Goal: Information Seeking & Learning: Learn about a topic

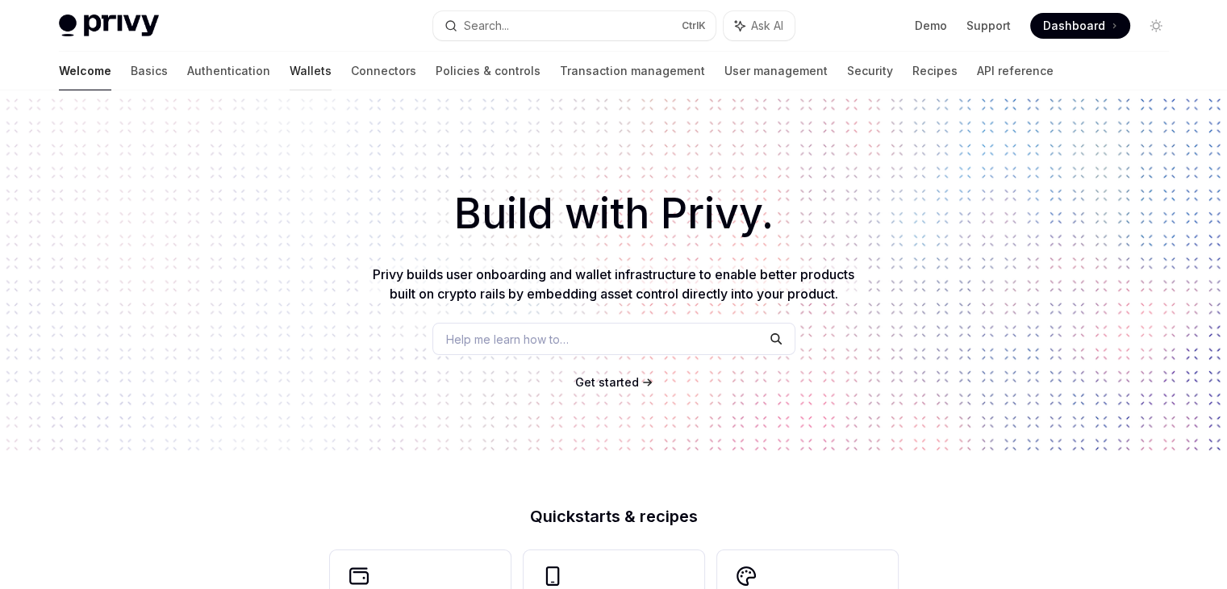
click at [290, 73] on link "Wallets" at bounding box center [311, 71] width 42 height 39
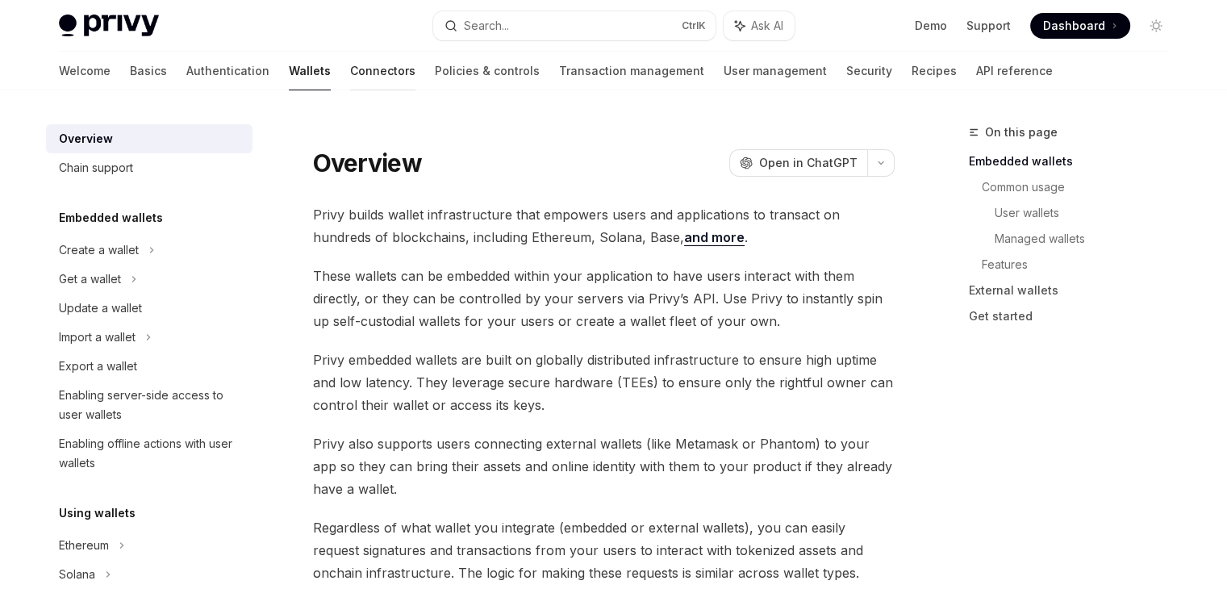
click at [350, 74] on link "Connectors" at bounding box center [382, 71] width 65 height 39
type textarea "*"
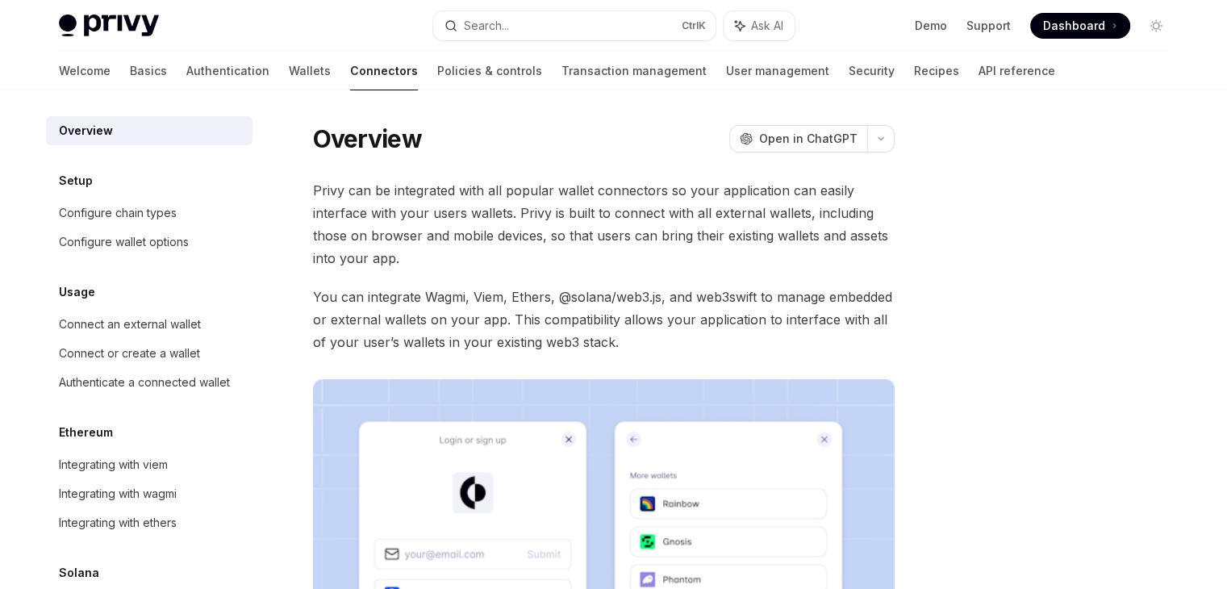
click at [671, 181] on span "Privy can be integrated with all popular wallet connectors so your application …" at bounding box center [604, 224] width 582 height 90
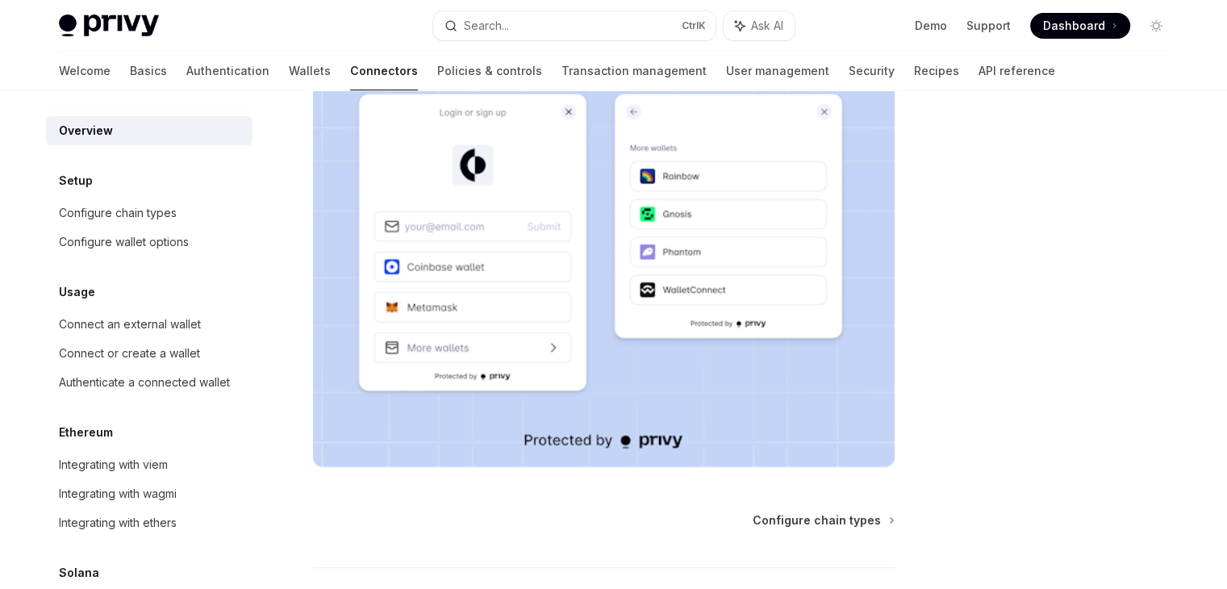
scroll to position [445, 0]
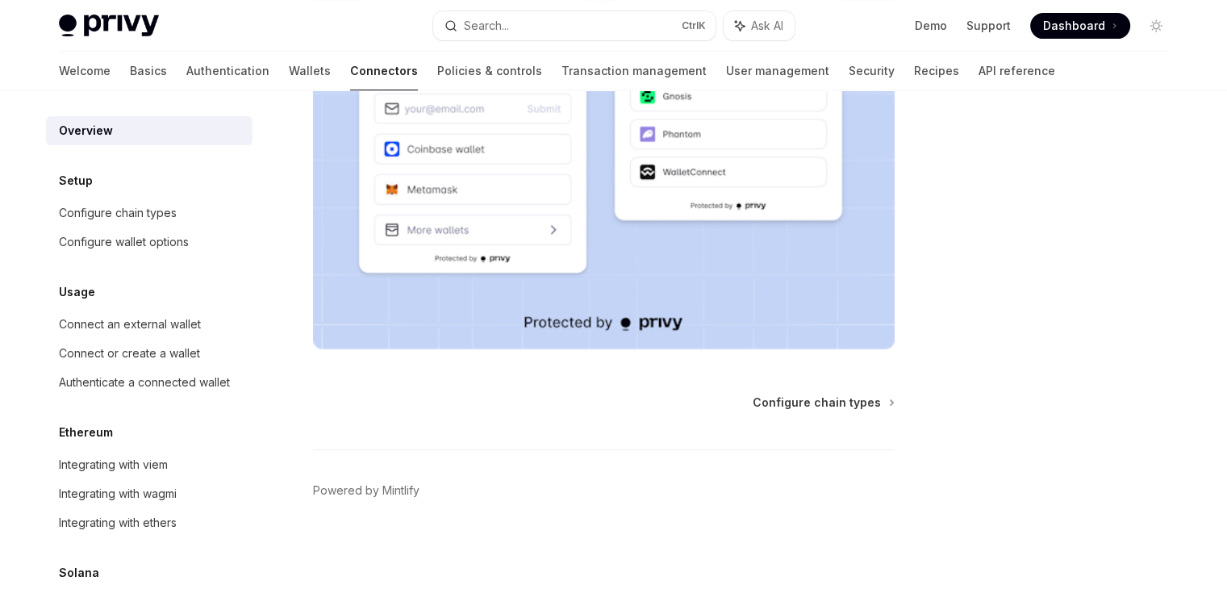
click at [1076, 35] on span at bounding box center [1080, 26] width 100 height 26
